Goal: Information Seeking & Learning: Learn about a topic

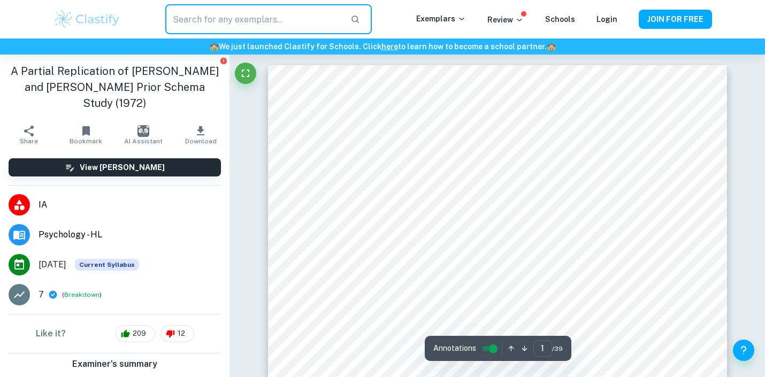
click at [288, 21] on input "text" at bounding box center [253, 19] width 176 height 30
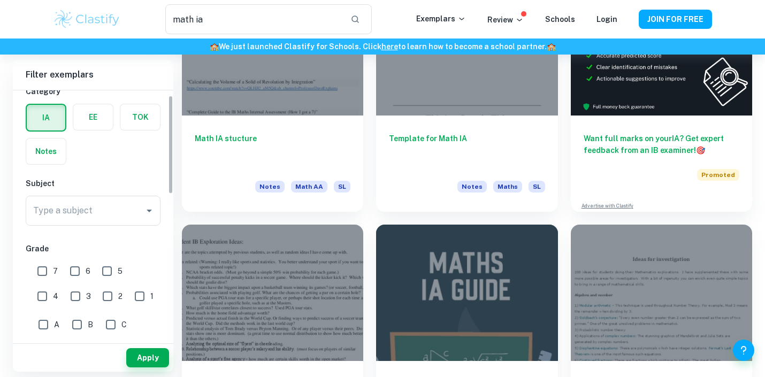
scroll to position [13, 0]
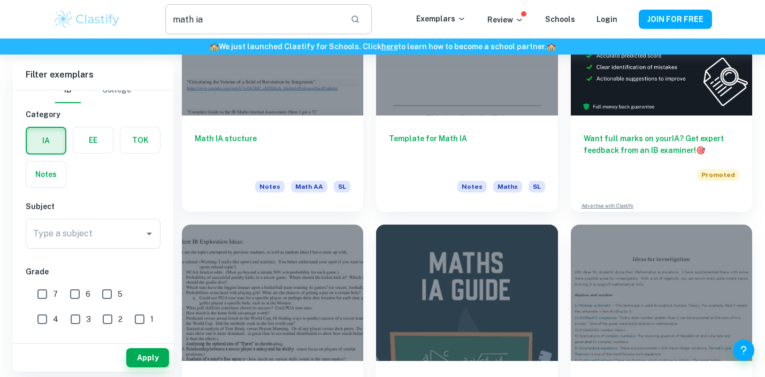
click at [242, 23] on input "math ia" at bounding box center [253, 19] width 176 height 30
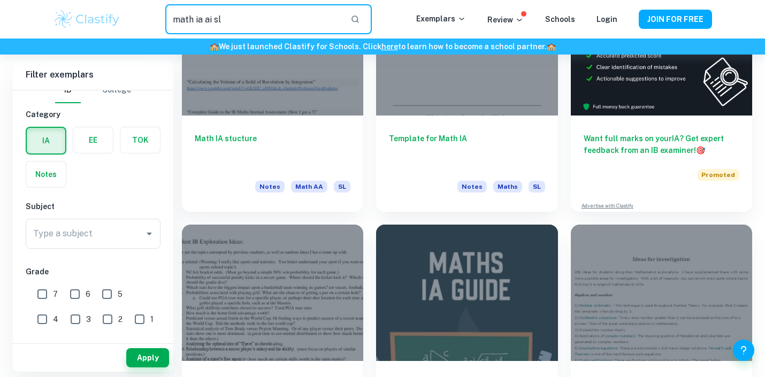
type input "math ia ai sl"
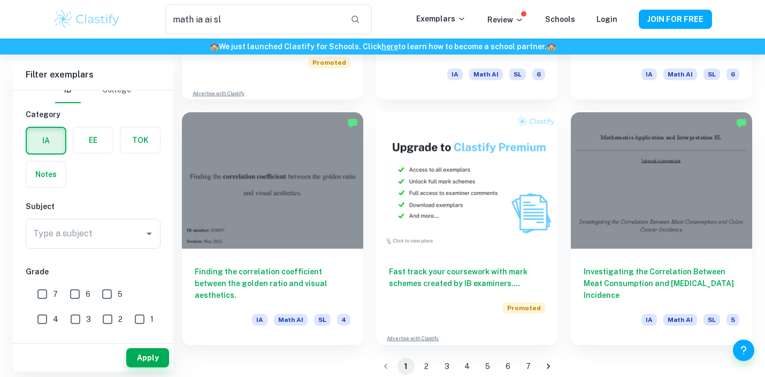
scroll to position [1731, 0]
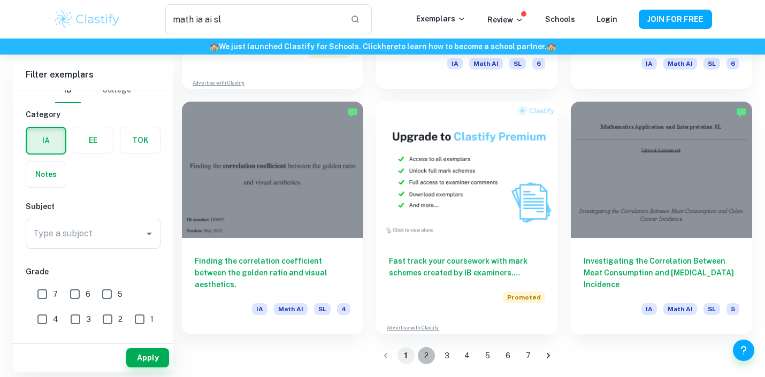
click at [425, 353] on button "2" at bounding box center [426, 355] width 17 height 17
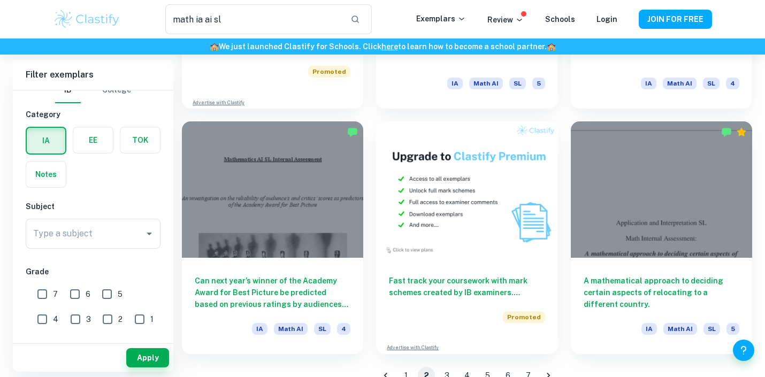
scroll to position [1731, 0]
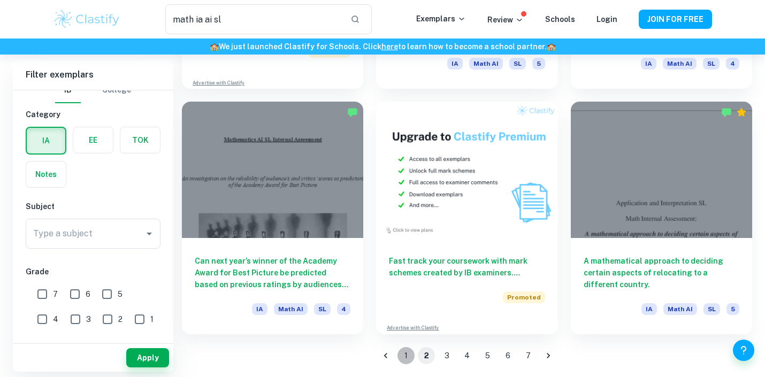
click at [405, 357] on button "1" at bounding box center [405, 355] width 17 height 17
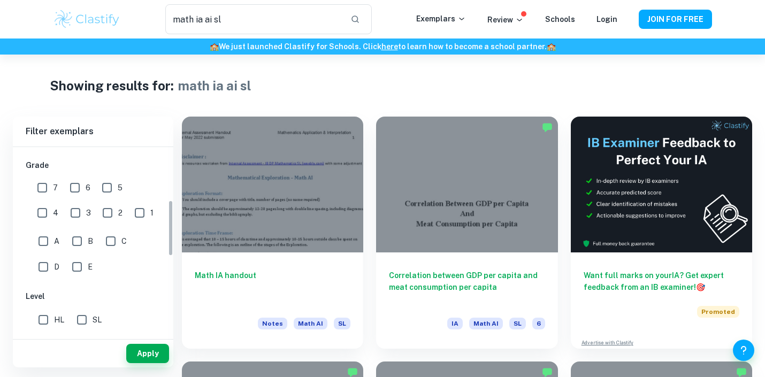
scroll to position [182, 0]
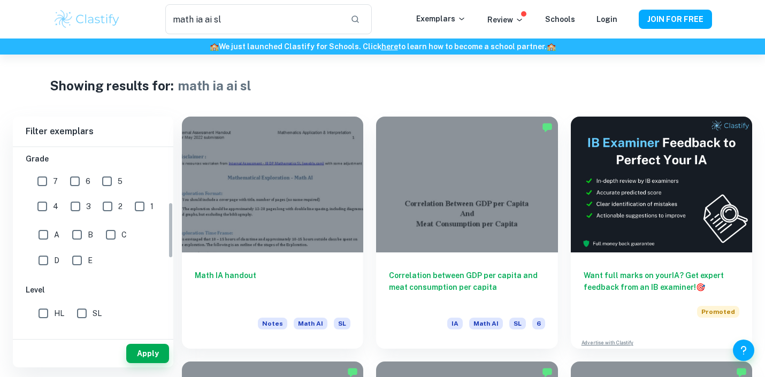
click at [71, 187] on input "6" at bounding box center [74, 181] width 21 height 21
checkbox input "true"
click at [44, 186] on input "7" at bounding box center [42, 181] width 21 height 21
checkbox input "true"
click at [135, 356] on button "Apply" at bounding box center [147, 353] width 43 height 19
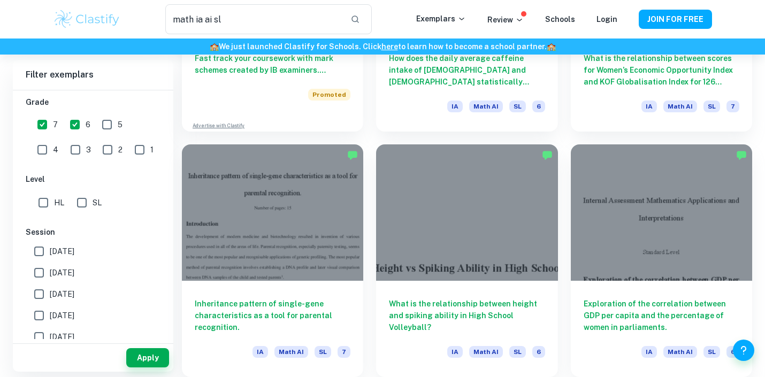
scroll to position [712, 0]
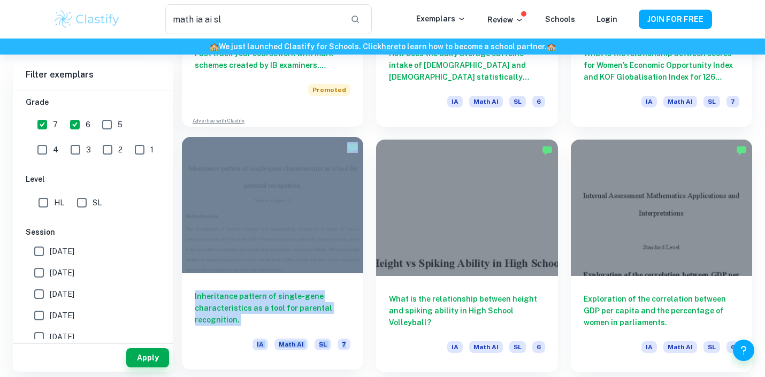
click at [357, 276] on div "Inheritance pattern of single-gene characteristics as a tool for parental recog…" at bounding box center [272, 321] width 181 height 96
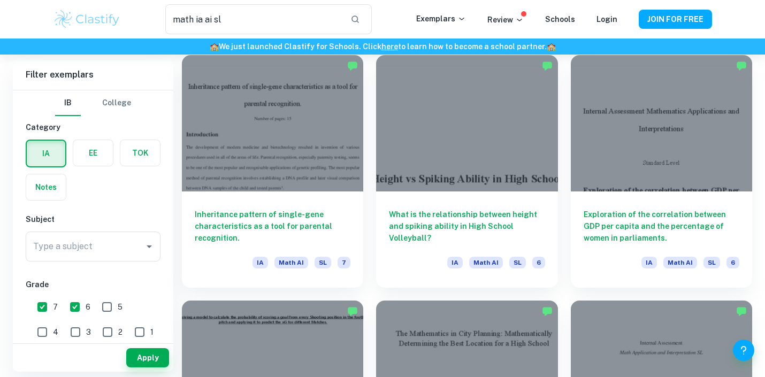
scroll to position [789, 0]
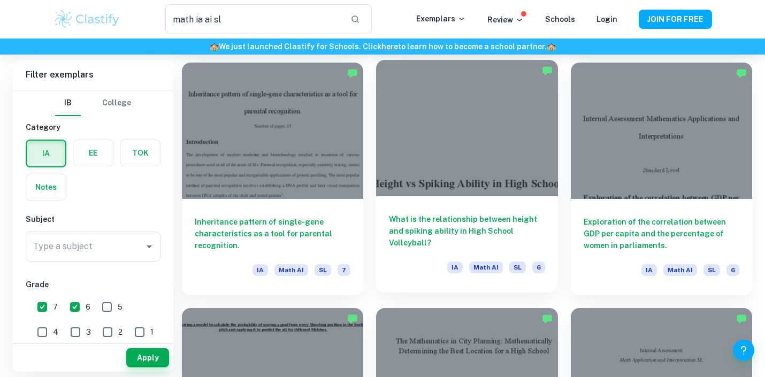
click at [403, 220] on h6 "What is the relationship between height and spiking ability in High School Voll…" at bounding box center [467, 230] width 156 height 35
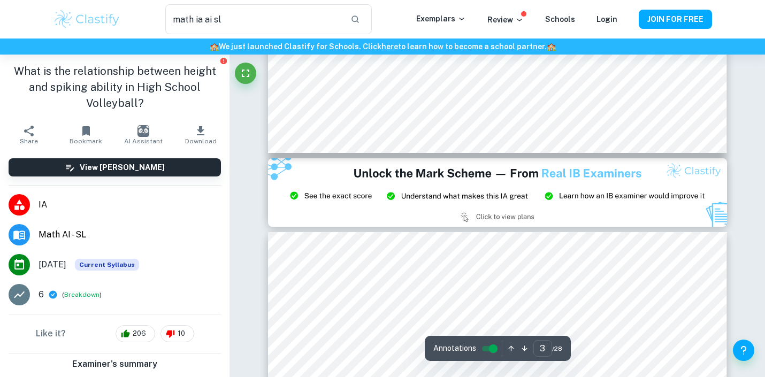
type input "2"
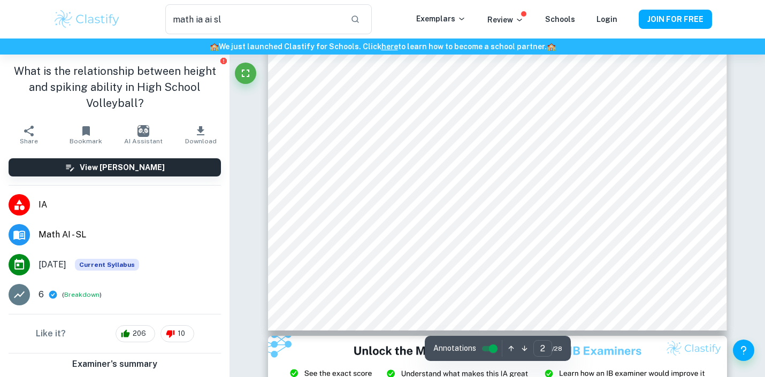
scroll to position [1003, 0]
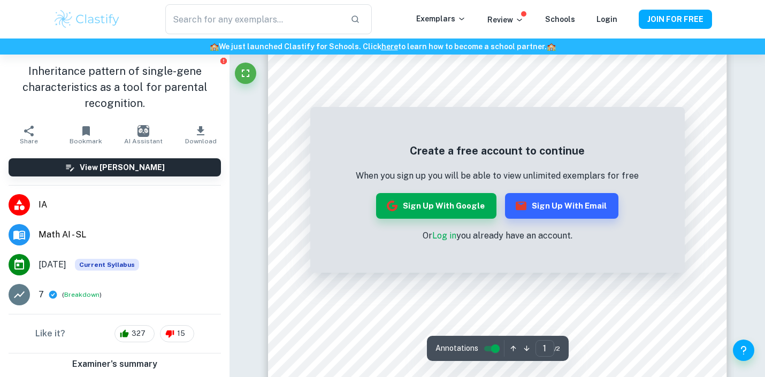
scroll to position [40, 0]
click at [436, 232] on link "Log in" at bounding box center [444, 235] width 24 height 10
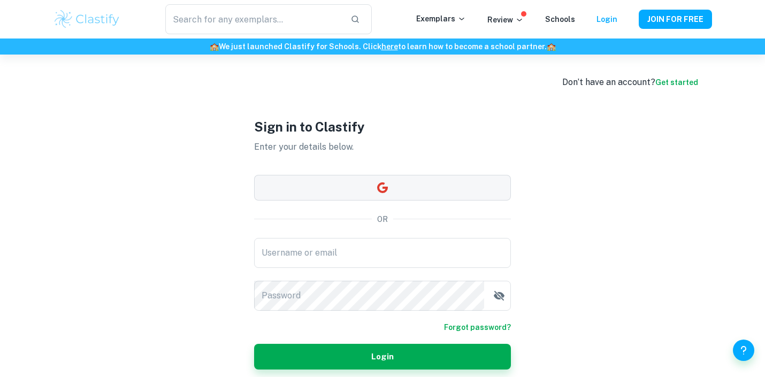
click at [382, 182] on icon "button" at bounding box center [382, 187] width 11 height 11
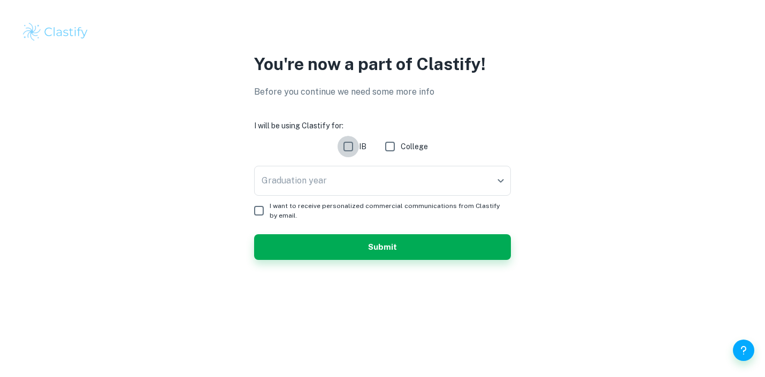
click at [349, 148] on input "IB" at bounding box center [347, 146] width 21 height 21
checkbox input "true"
click at [378, 189] on body "We value your privacy We use cookies to enhance your browsing experience, serve…" at bounding box center [382, 188] width 765 height 377
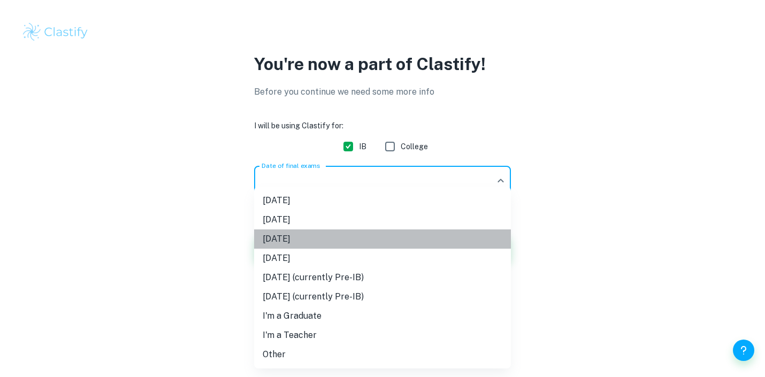
click at [379, 236] on li "May 2026" at bounding box center [382, 238] width 257 height 19
type input "M26"
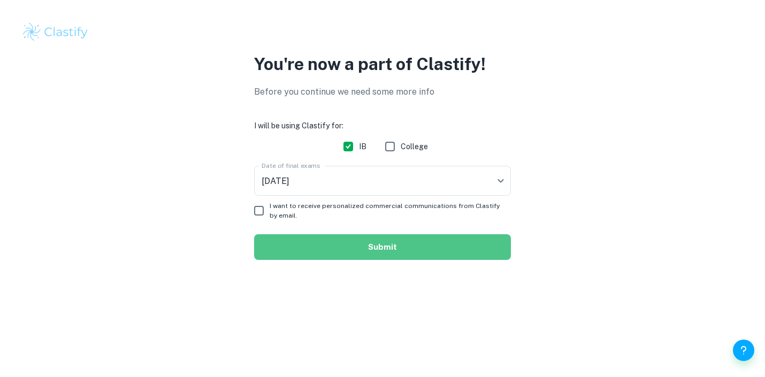
click at [349, 239] on button "Submit" at bounding box center [382, 247] width 257 height 26
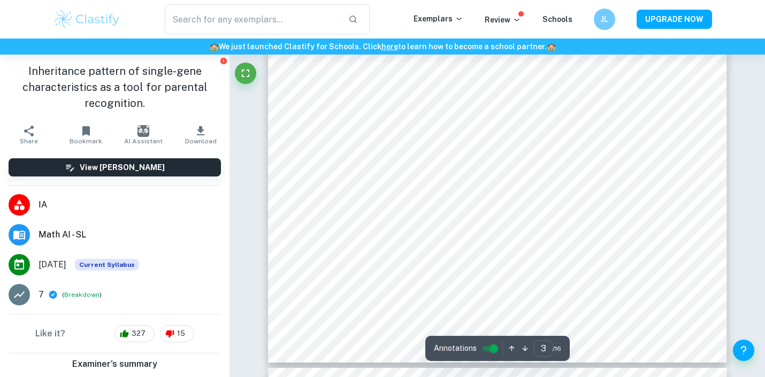
scroll to position [1643, 0]
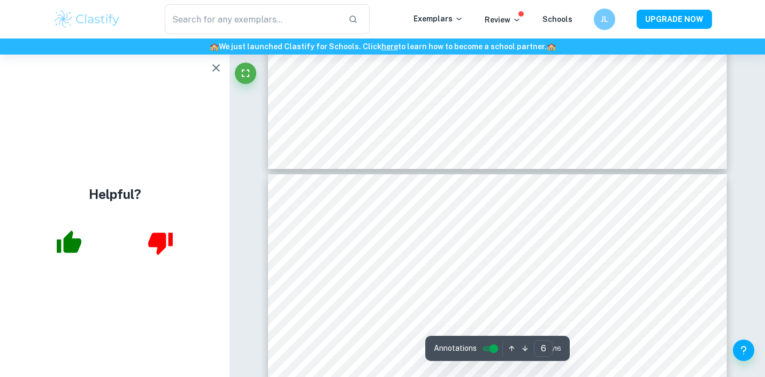
type input "7"
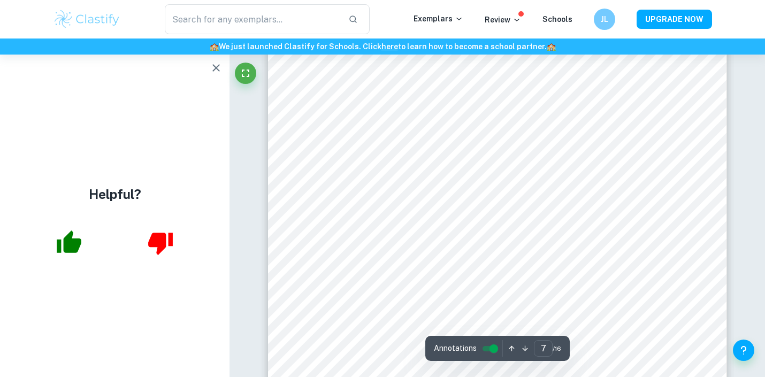
scroll to position [3868, 0]
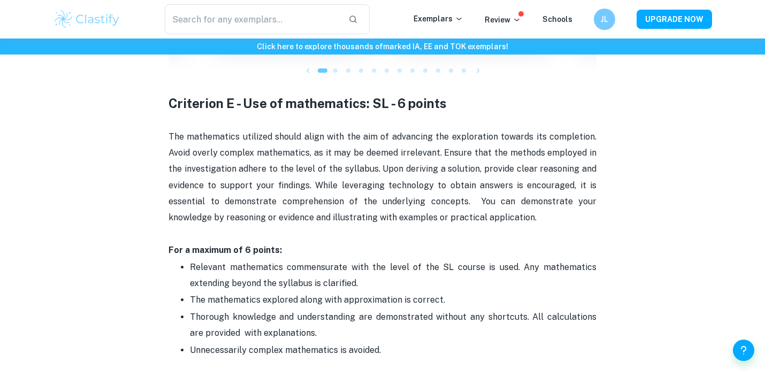
scroll to position [1721, 0]
